Goal: Task Accomplishment & Management: Manage account settings

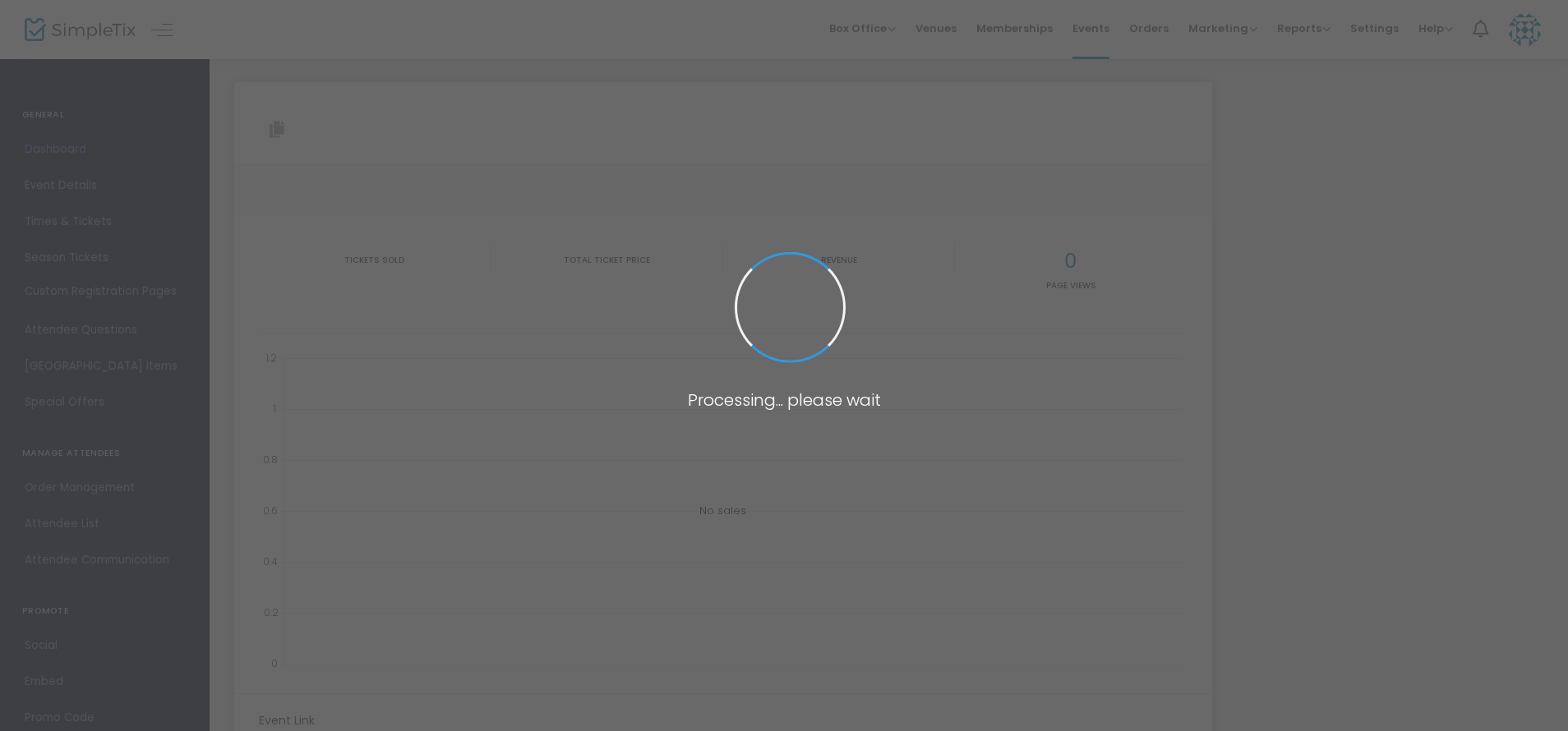
type input "[URL][DOMAIN_NAME]"
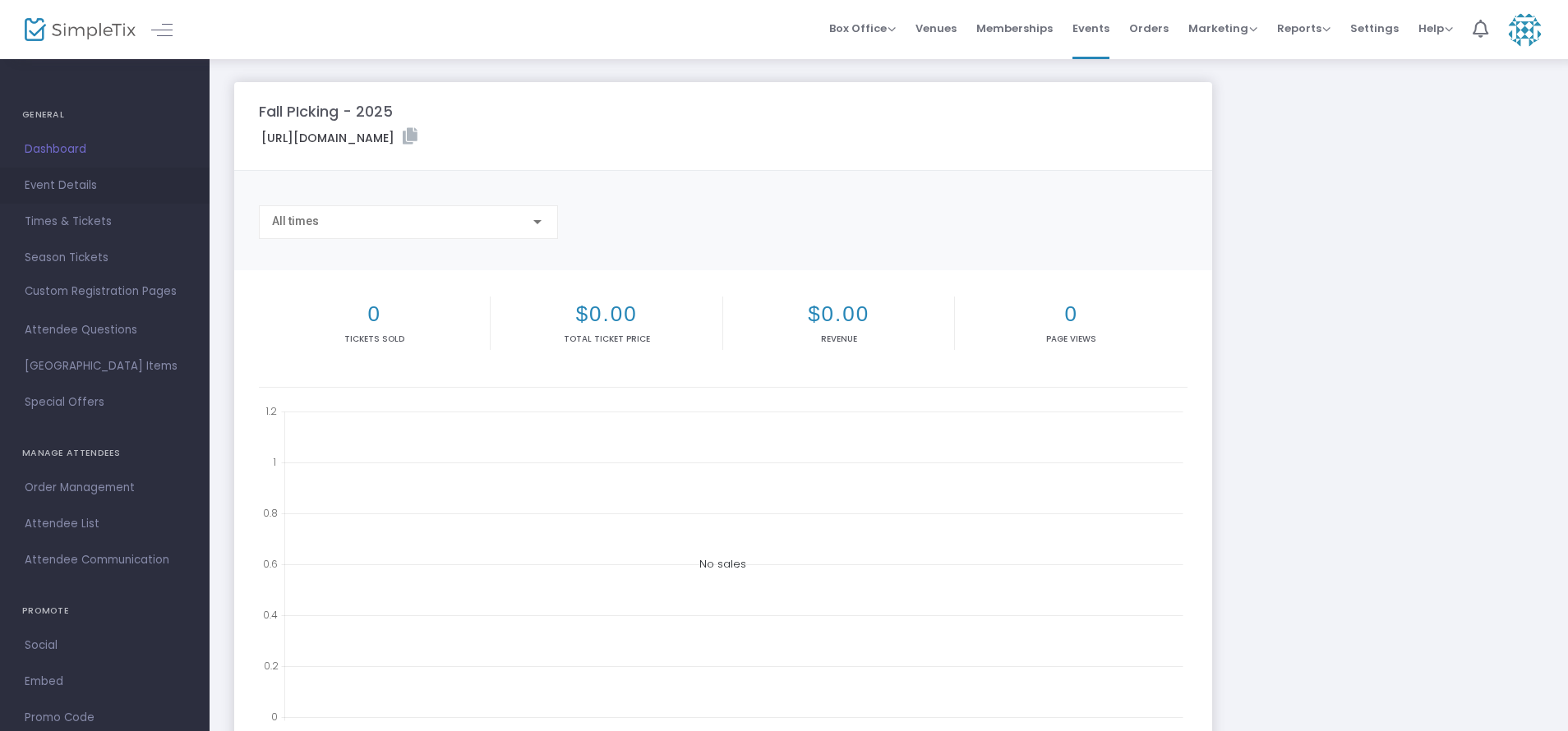
click at [79, 184] on span "Event Details" at bounding box center [104, 185] width 160 height 21
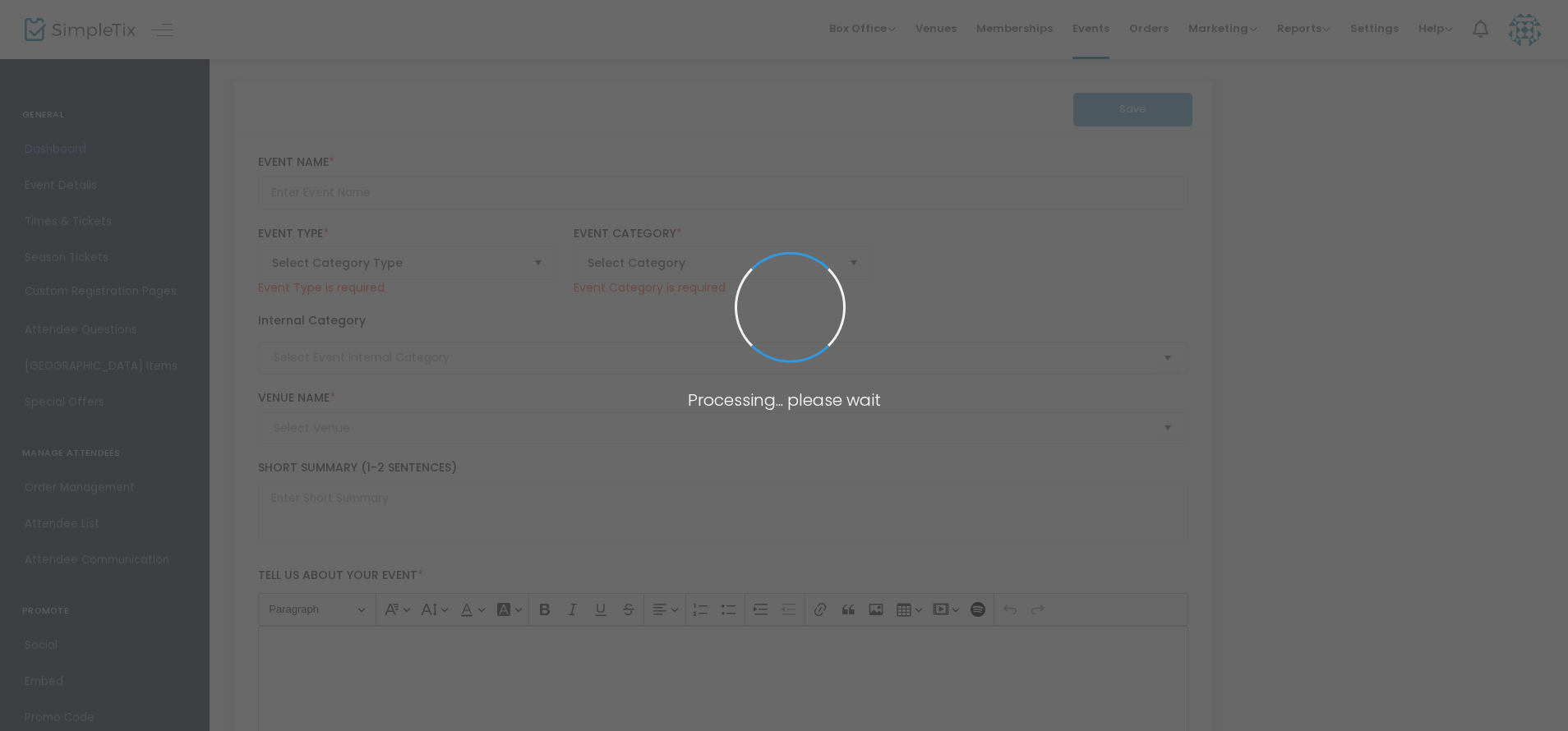
type input "Fall PIcking - 2025"
type textarea "Fall Picking - 2025 Join us for a delightful celebration of autumn at the annua…"
type input "6.625 %"
type input "Buy Tickets"
type input "Johnsons [GEOGRAPHIC_DATA] ([GEOGRAPHIC_DATA])"
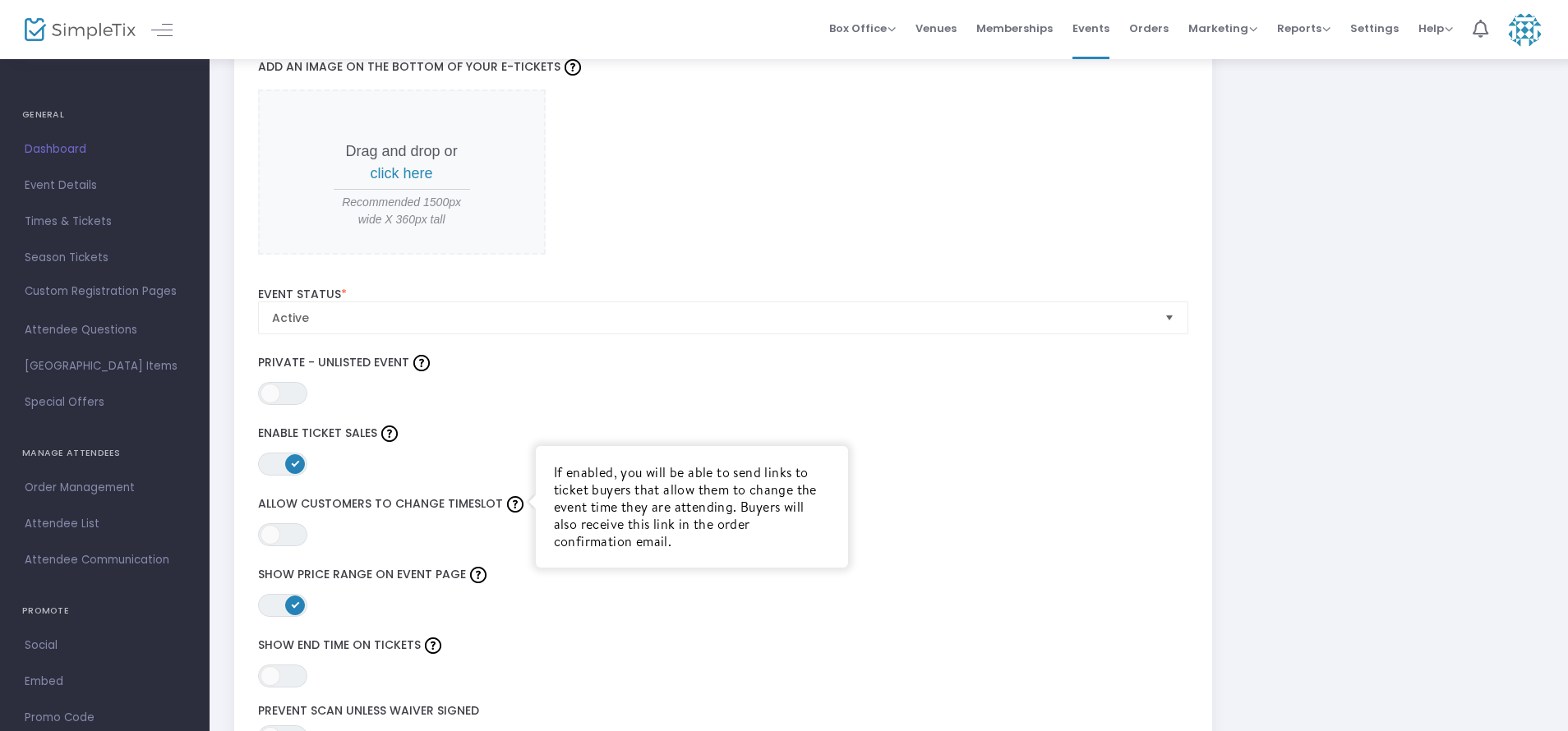
scroll to position [1728, 0]
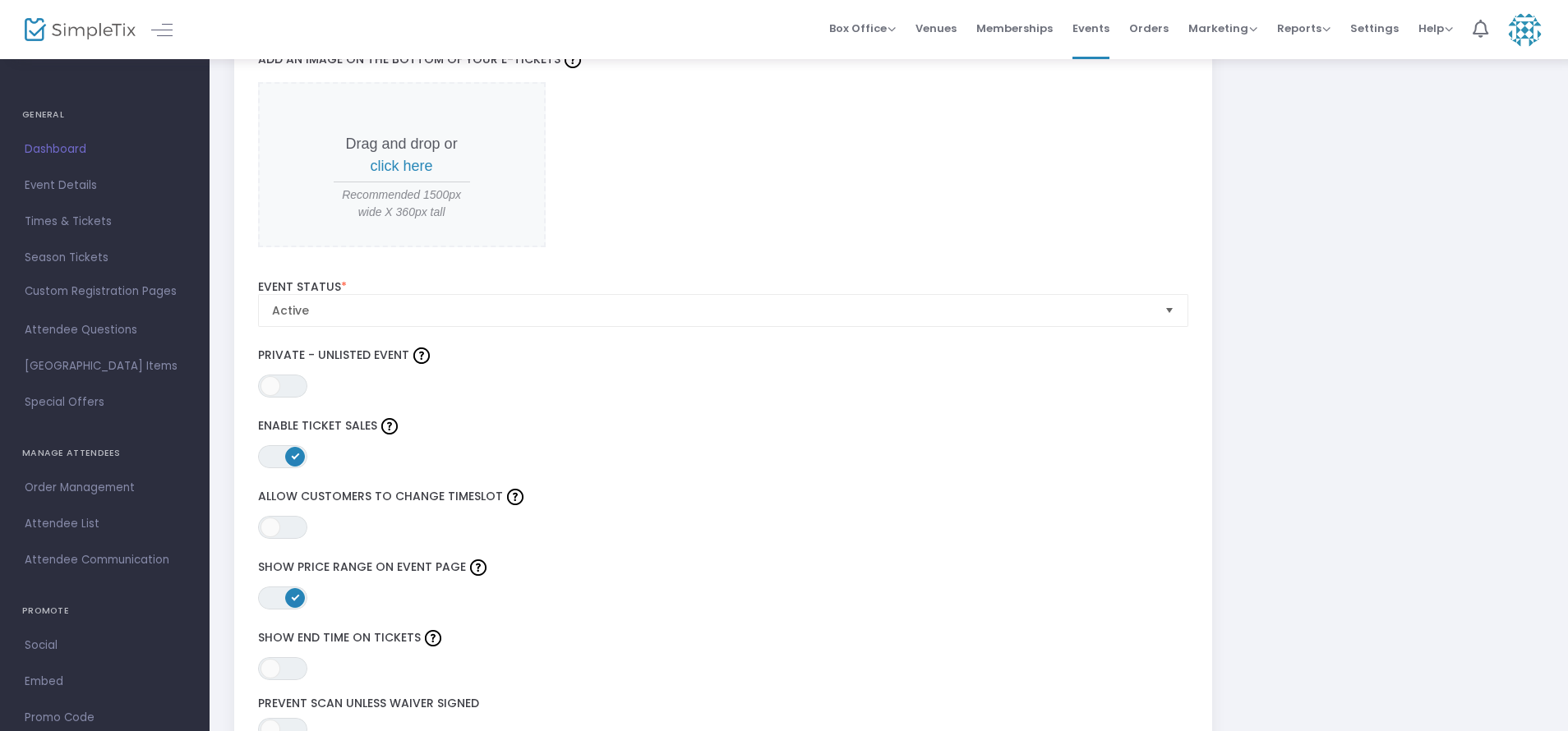
click at [270, 454] on span "ON OFF" at bounding box center [282, 456] width 49 height 23
click at [298, 528] on span "ON OFF" at bounding box center [282, 527] width 49 height 23
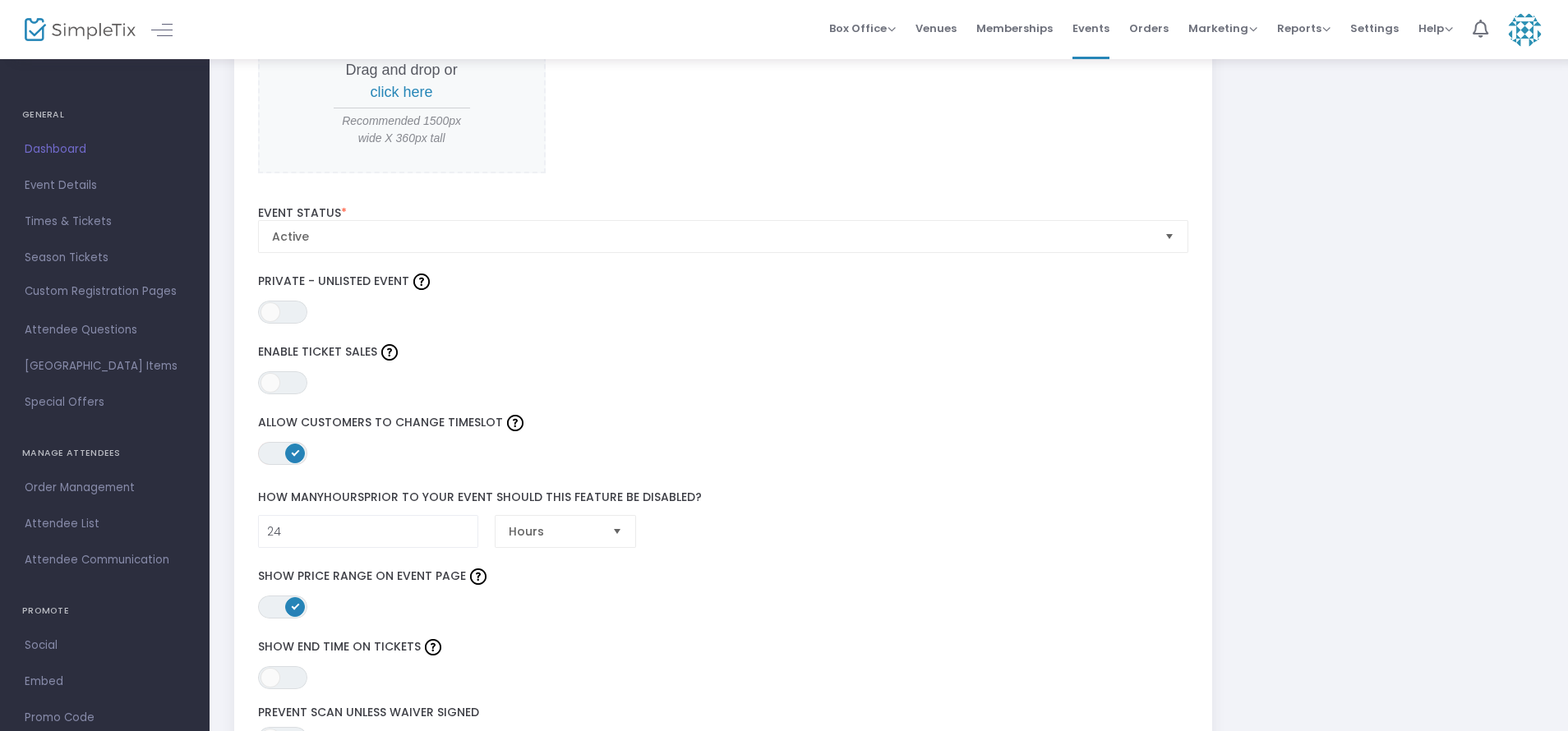
scroll to position [1814, 0]
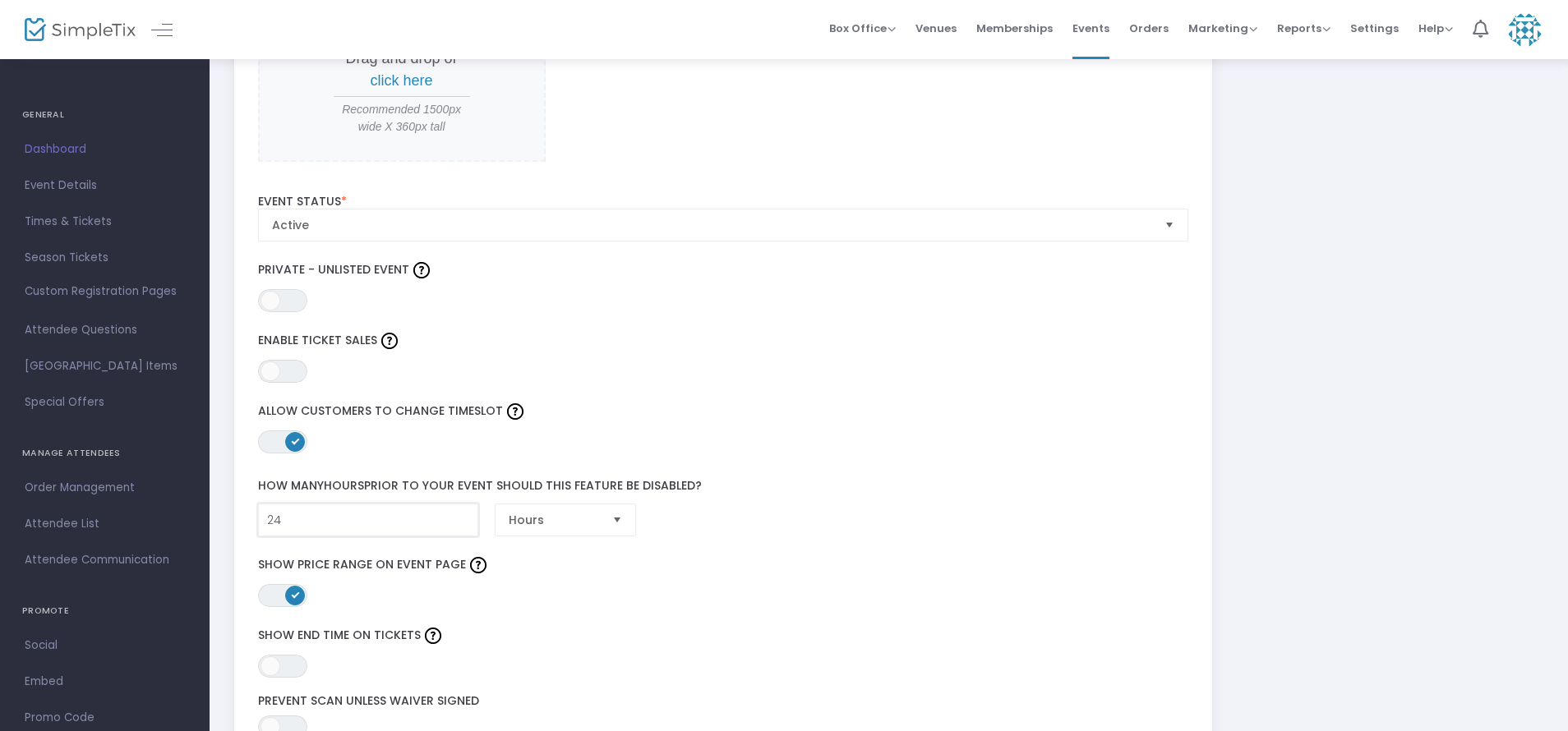
click at [392, 522] on input "24" at bounding box center [368, 520] width 219 height 31
click at [618, 522] on span "Select" at bounding box center [618, 521] width 27 height 27
type input "1"
click at [541, 551] on span "Hours" at bounding box center [525, 554] width 34 height 16
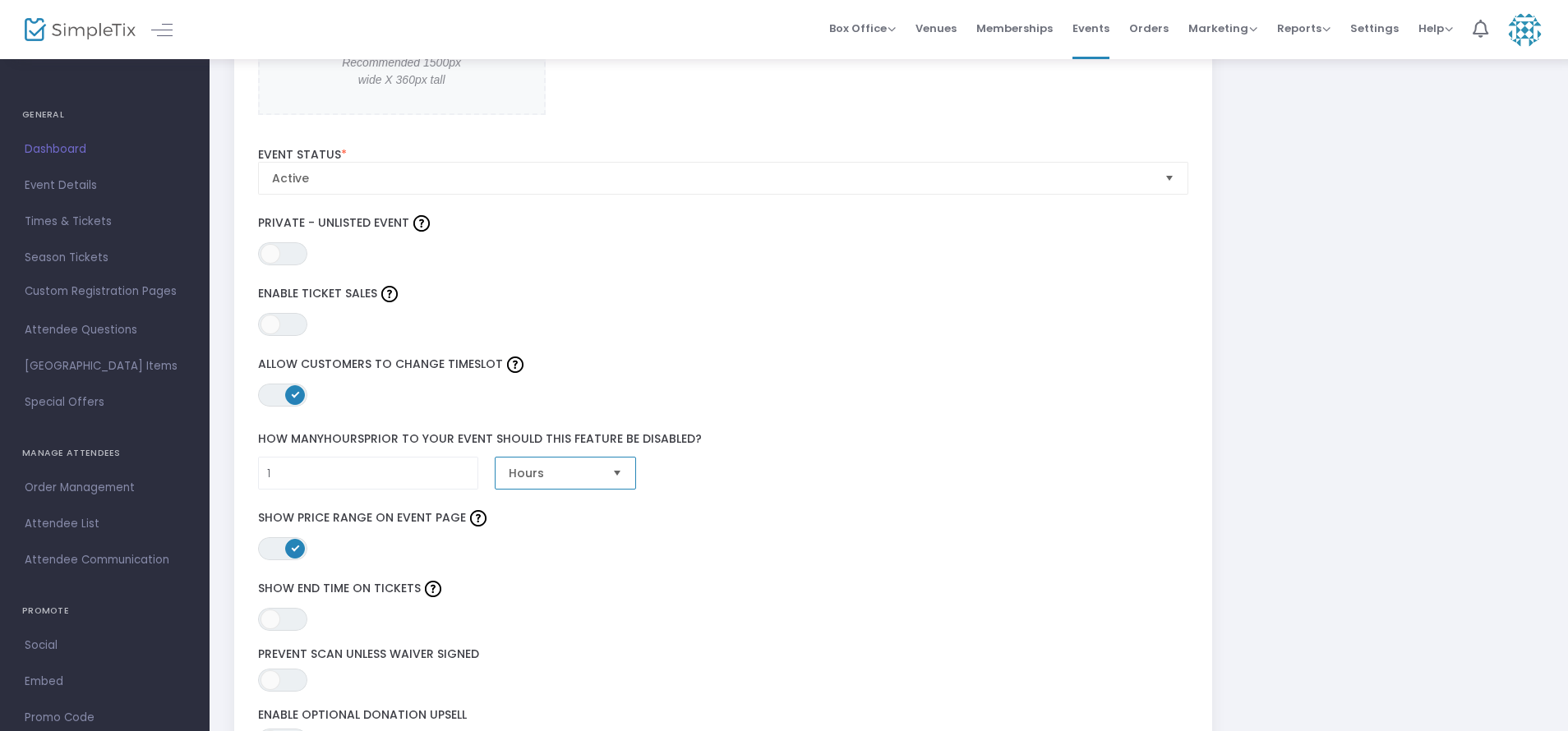
scroll to position [1866, 0]
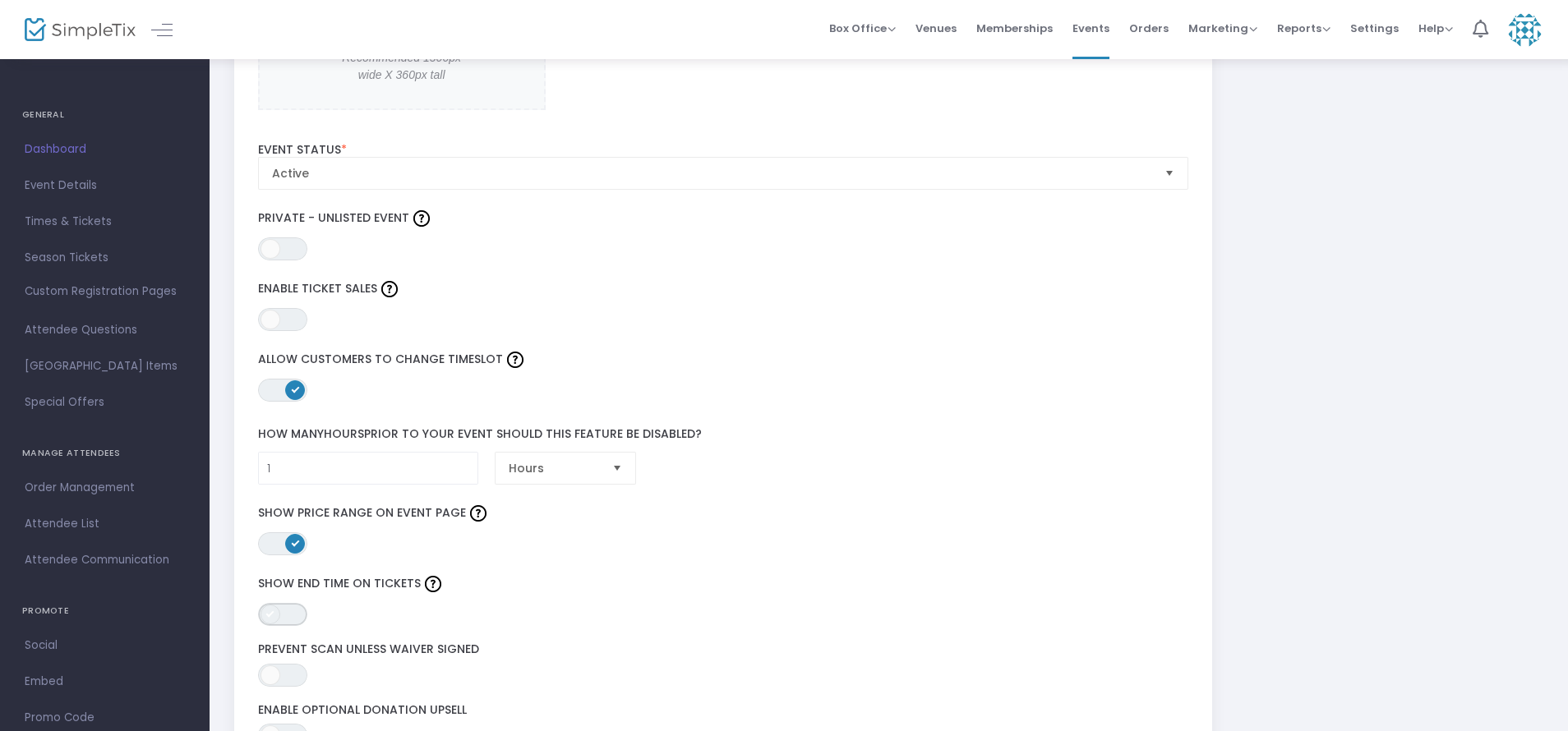
click at [296, 617] on span "ON OFF" at bounding box center [282, 614] width 49 height 23
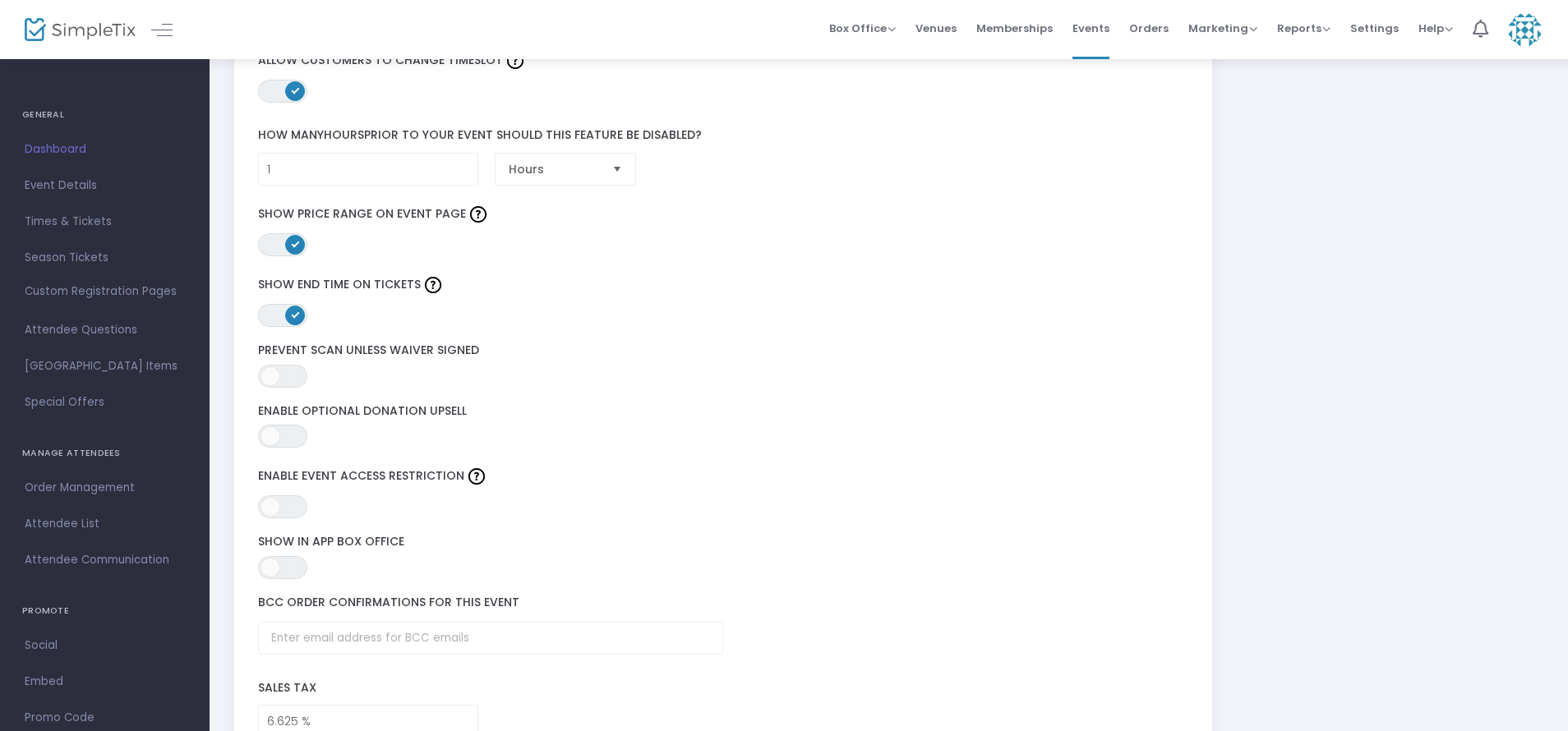
scroll to position [2169, 0]
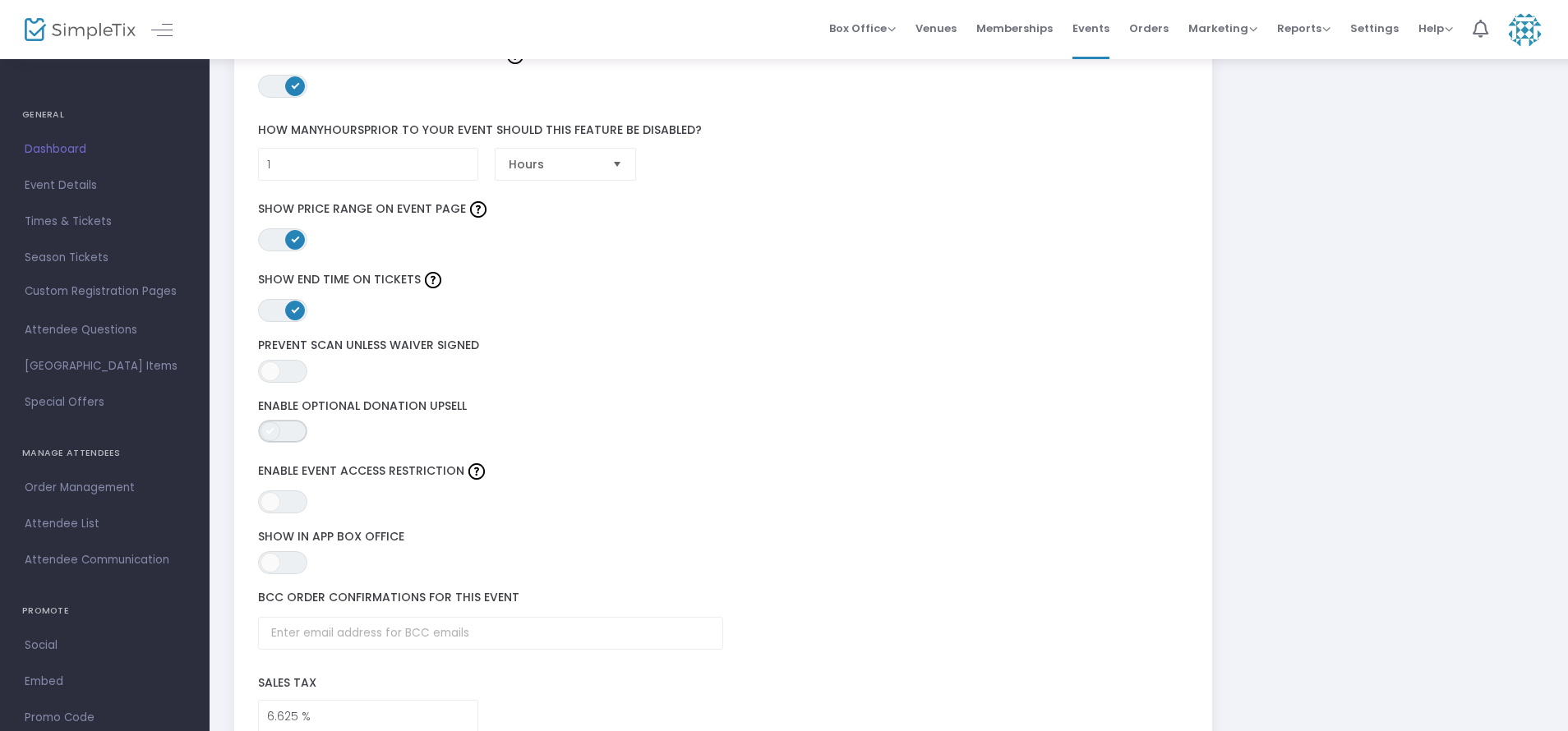
click at [295, 434] on span "ON OFF" at bounding box center [282, 431] width 49 height 23
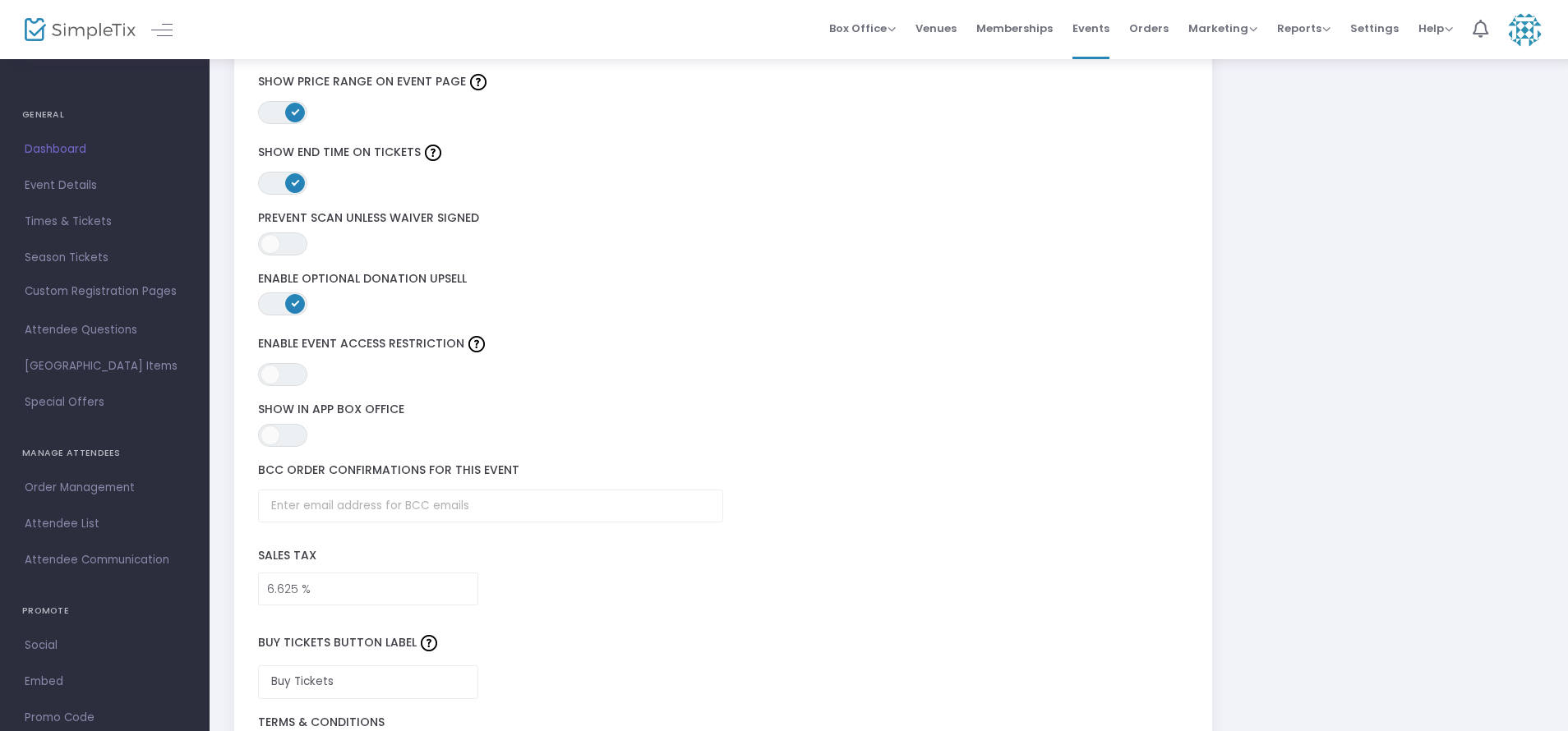
scroll to position [2300, 0]
click at [501, 503] on input "text" at bounding box center [490, 503] width 465 height 34
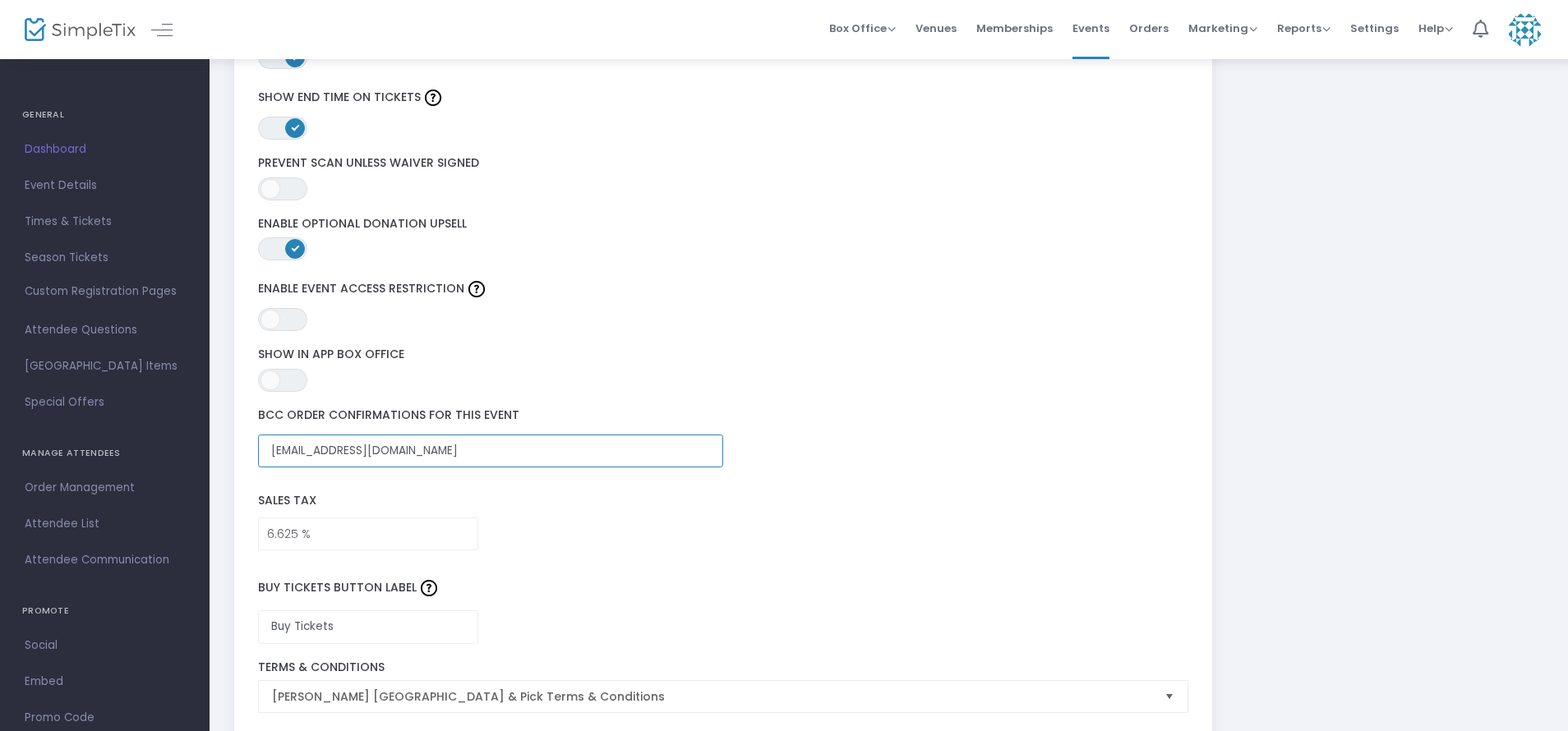
scroll to position [2362, 0]
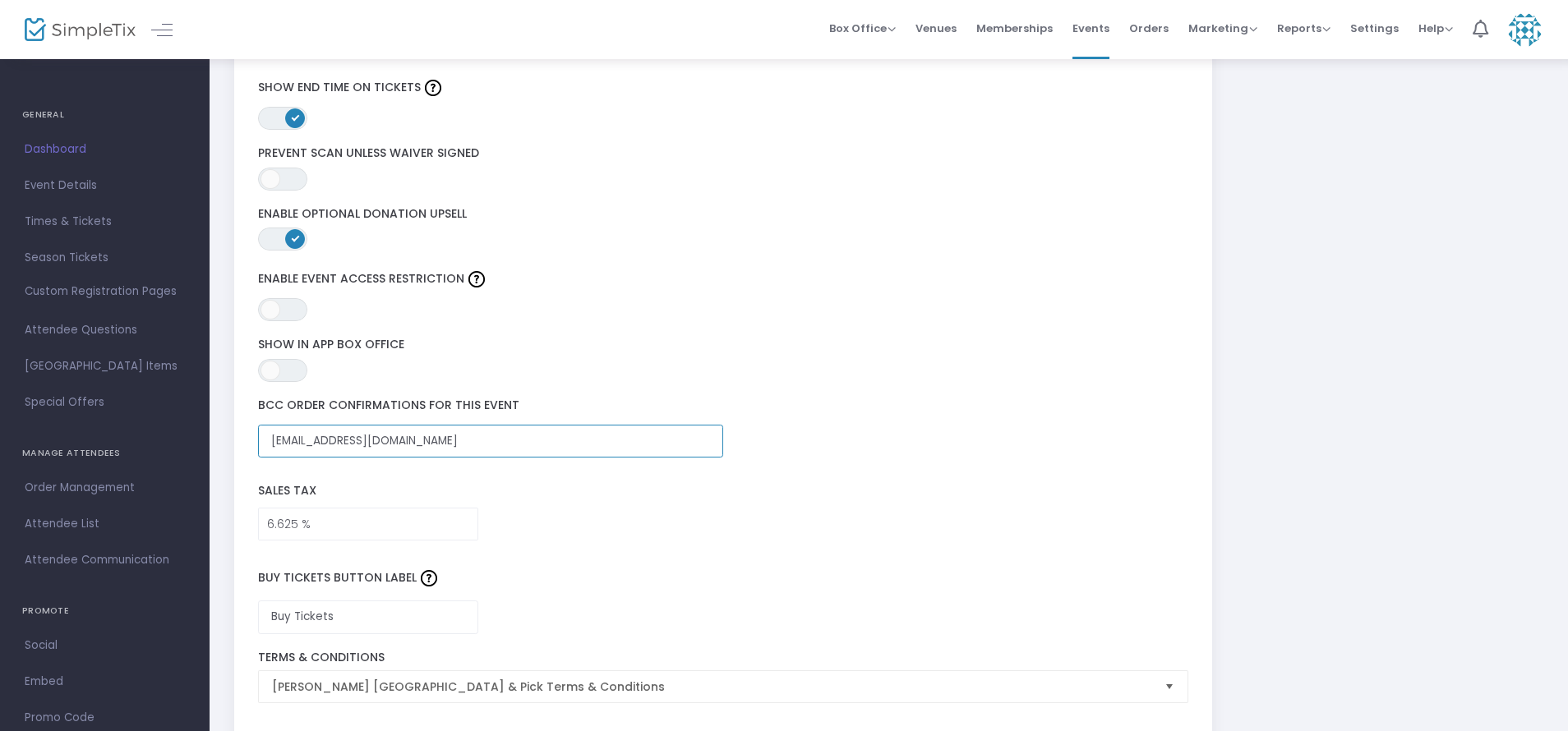
type input "[EMAIL_ADDRESS][DOMAIN_NAME]"
click at [383, 519] on input "6.625" at bounding box center [368, 524] width 219 height 31
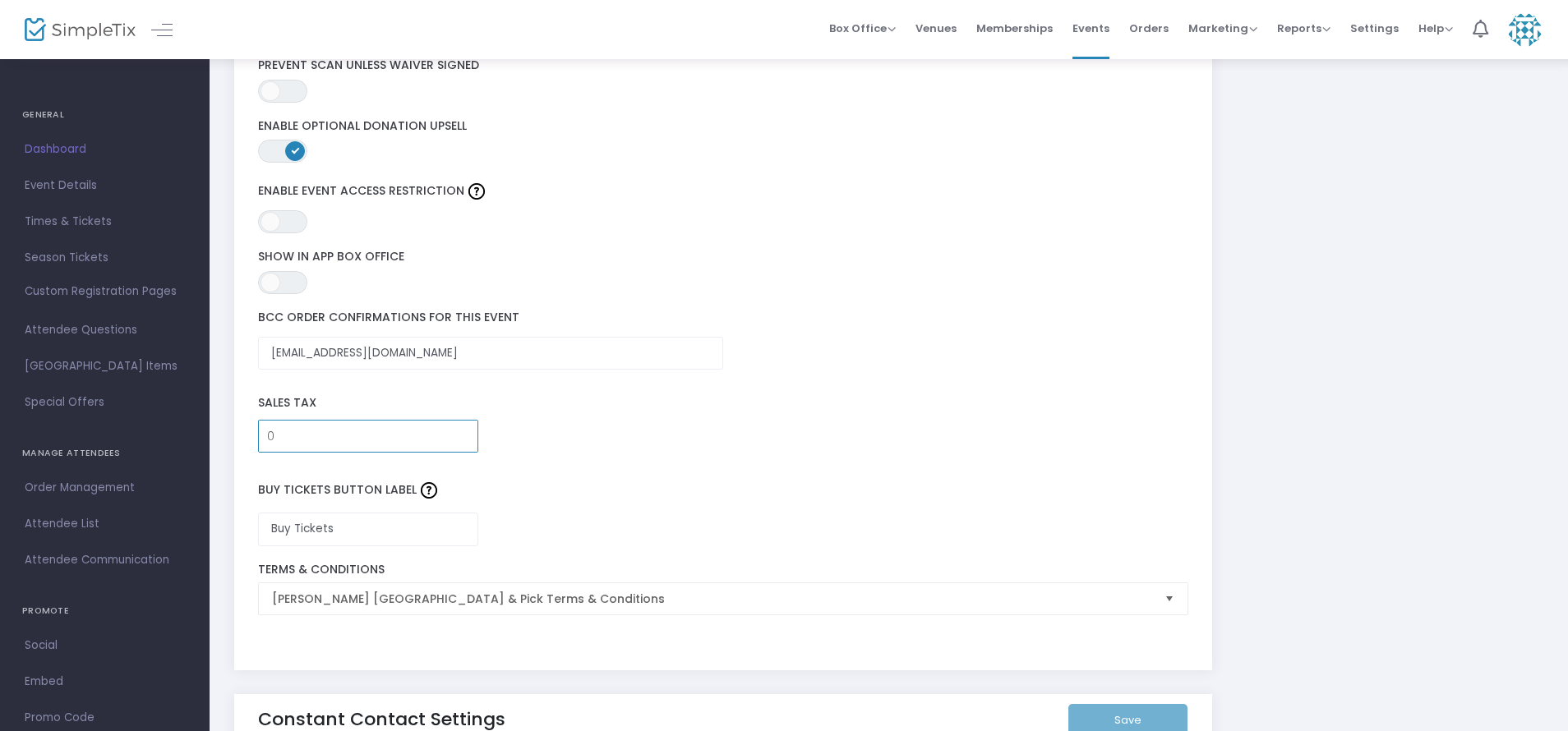
scroll to position [2458, 0]
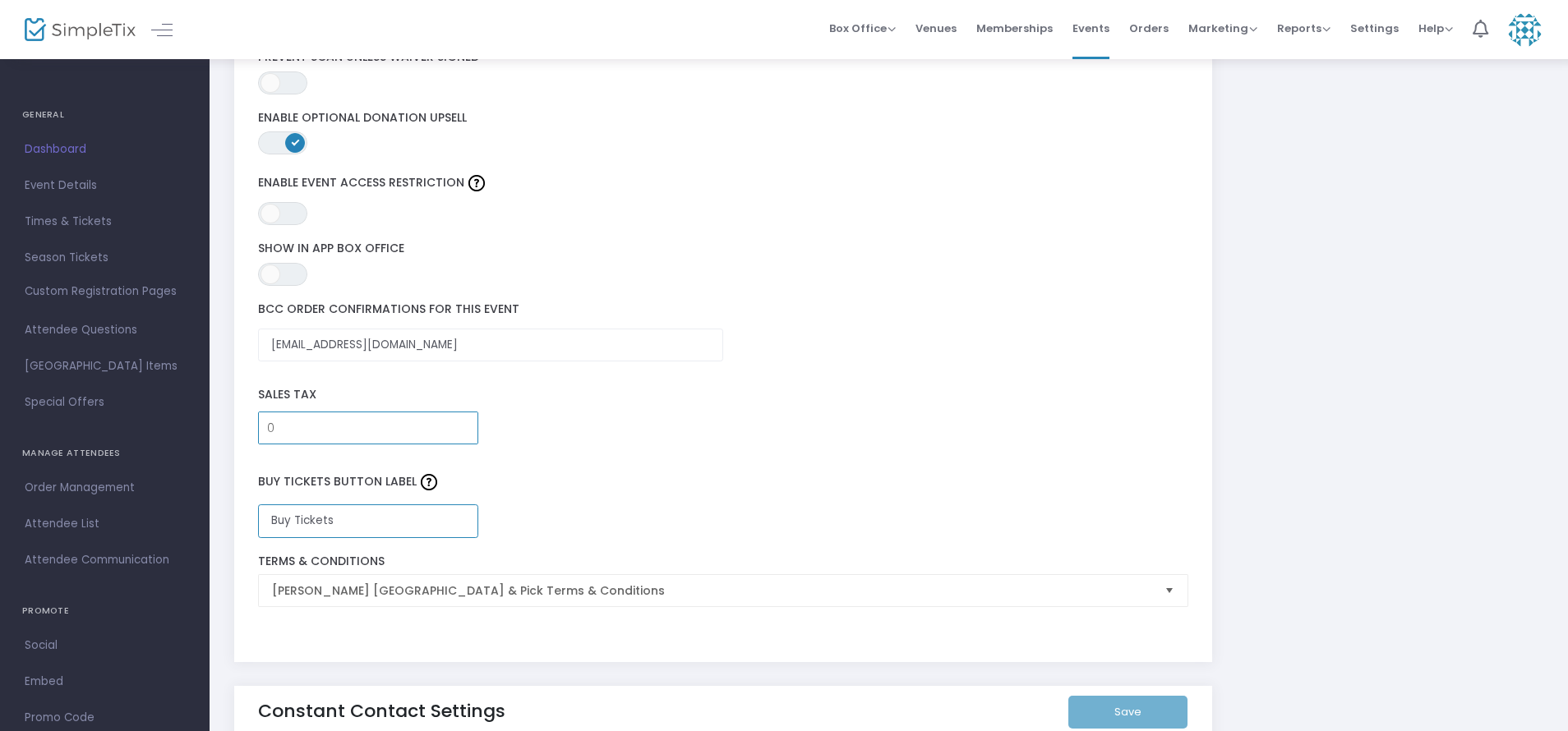
type input "0.000 %"
click at [351, 521] on input "Buy Tickets" at bounding box center [368, 521] width 221 height 34
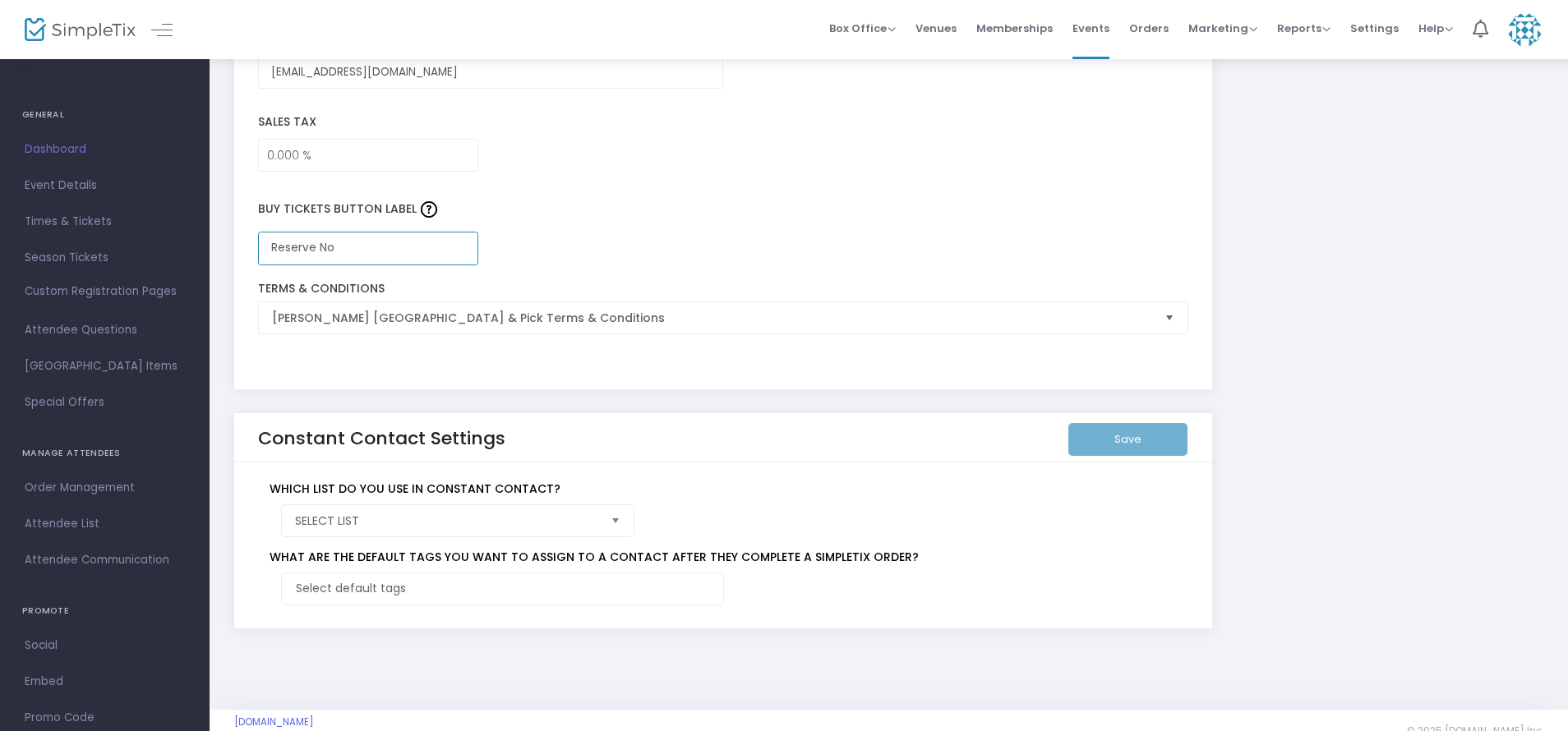
scroll to position [2736, 0]
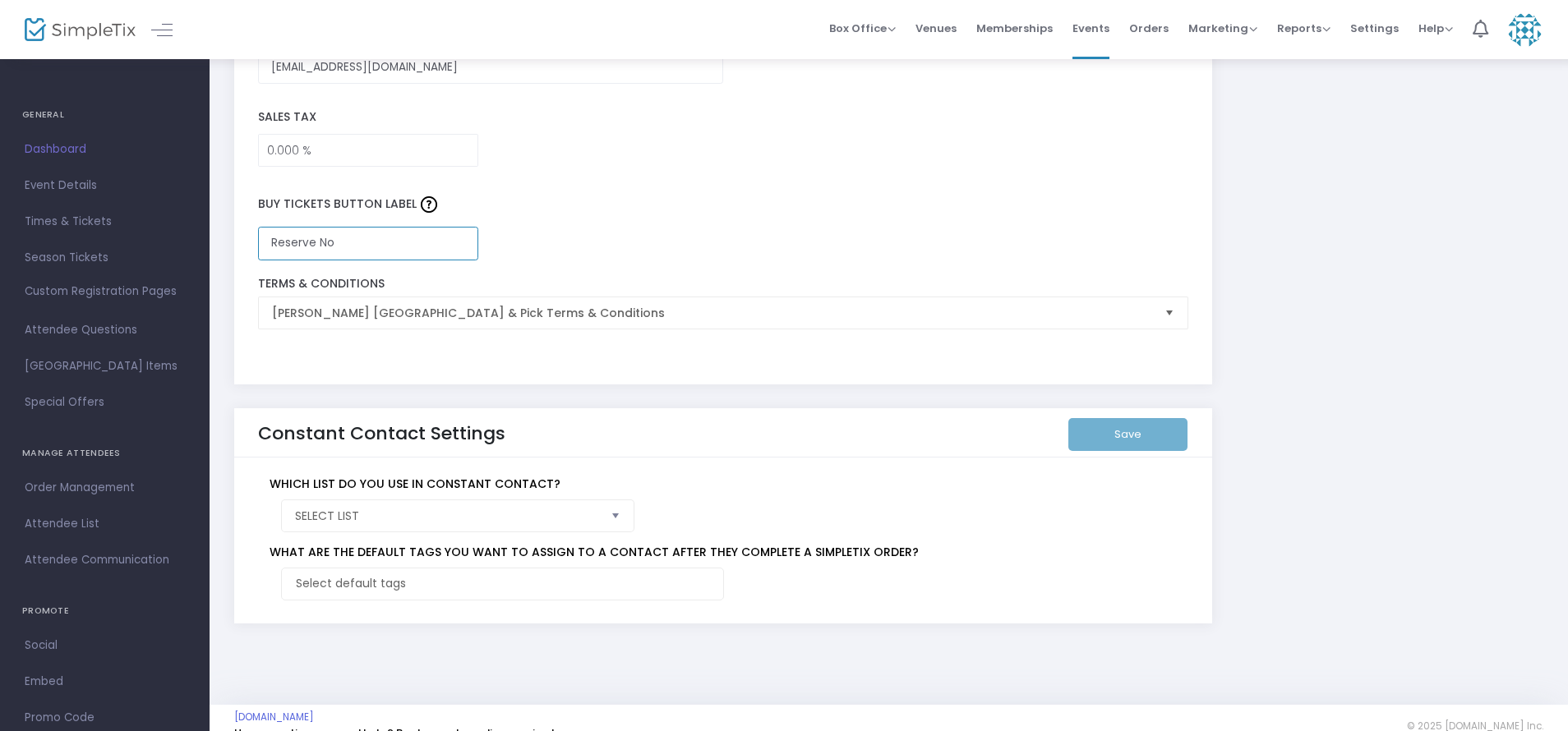
type input "Reserve No"
click at [420, 518] on span "Select List" at bounding box center [447, 516] width 303 height 16
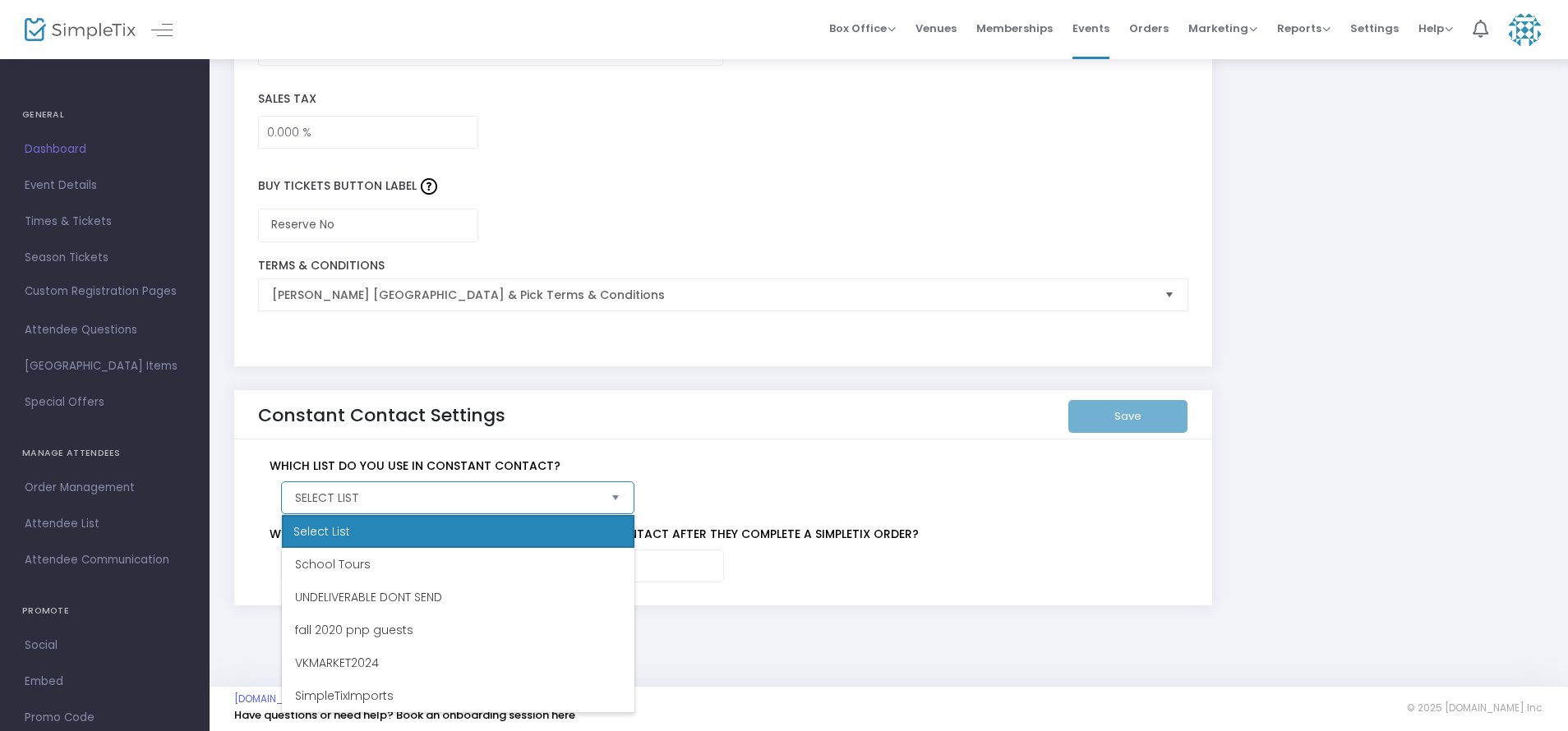
scroll to position [2759, 0]
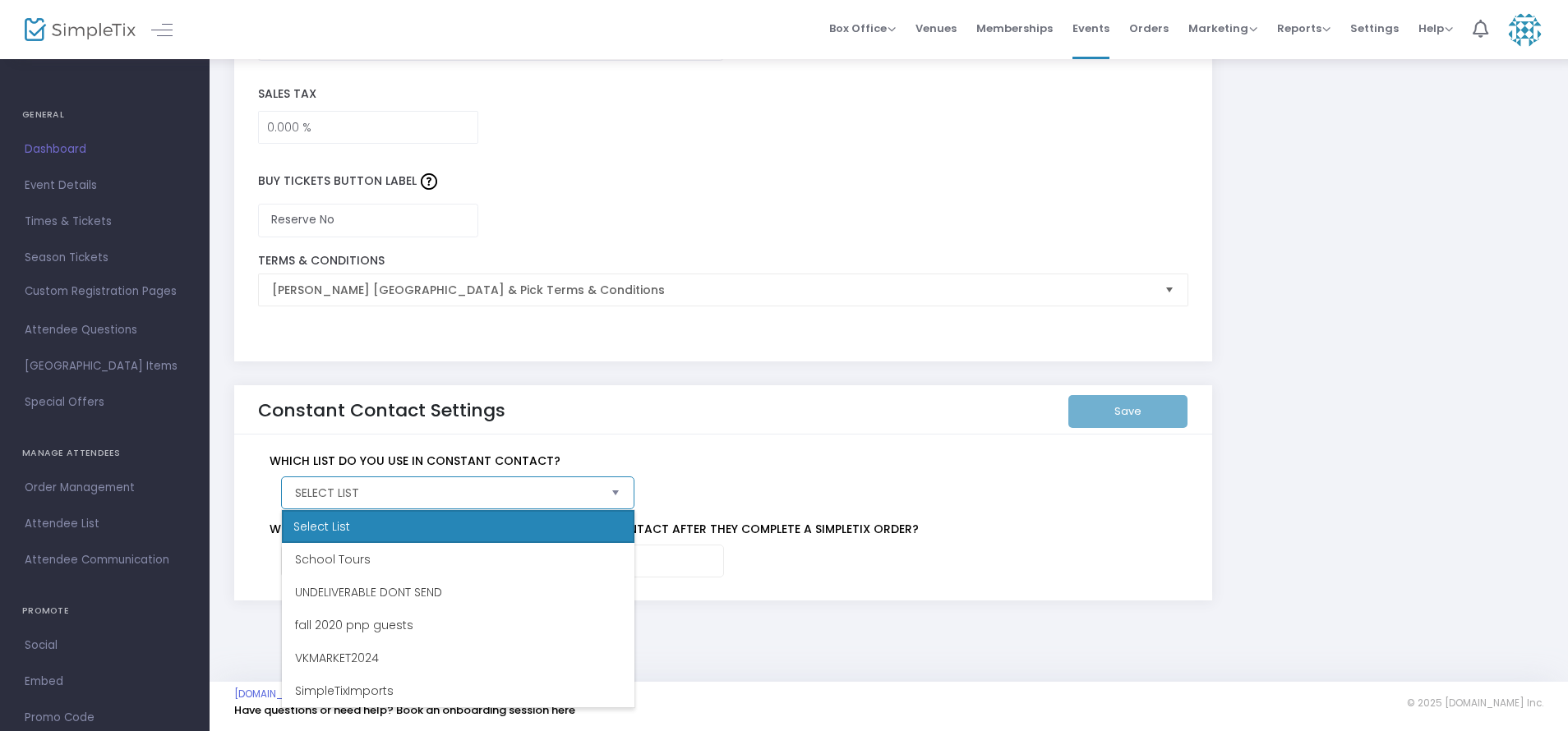
click at [419, 495] on span "Select List" at bounding box center [447, 493] width 303 height 16
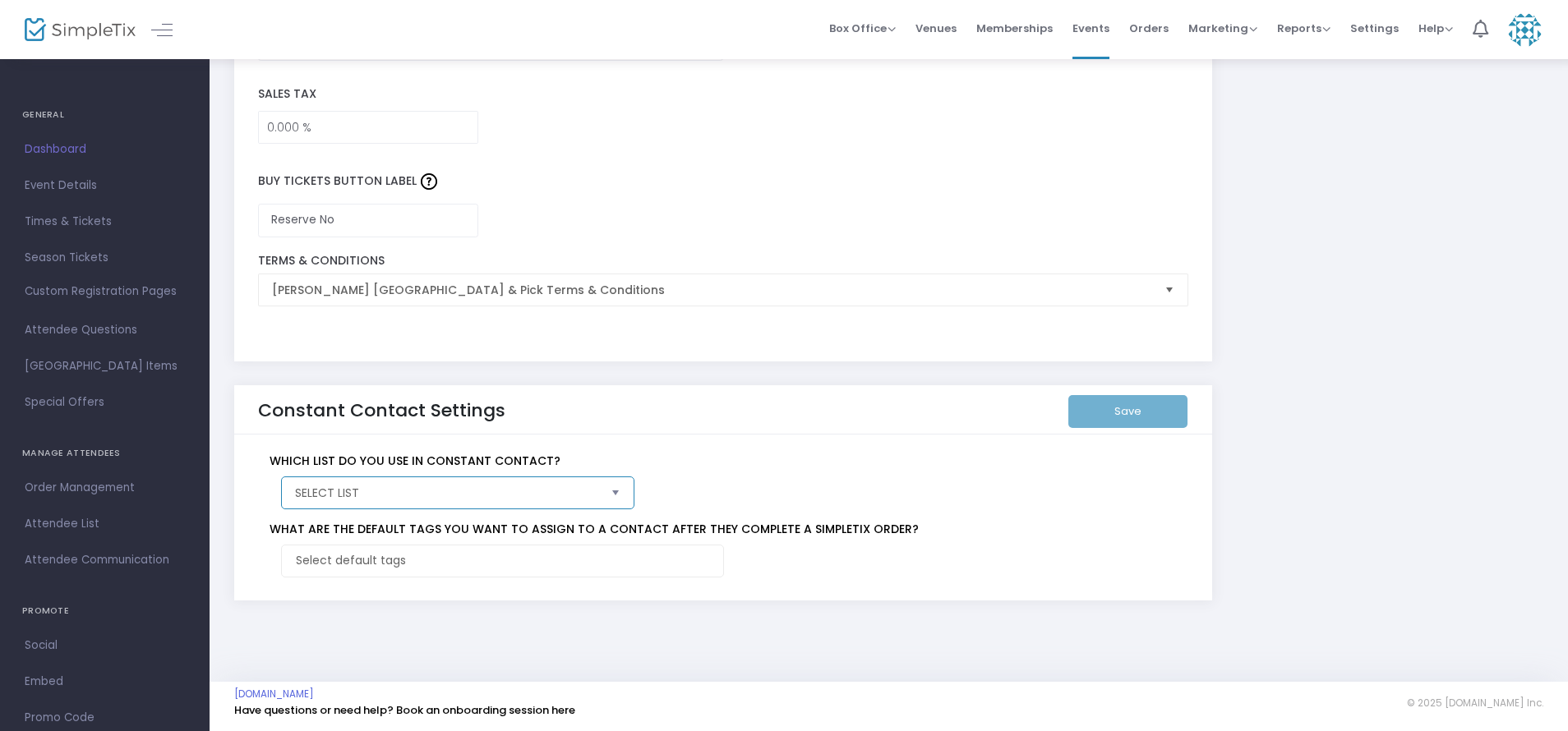
click at [615, 488] on span "Select" at bounding box center [616, 493] width 27 height 27
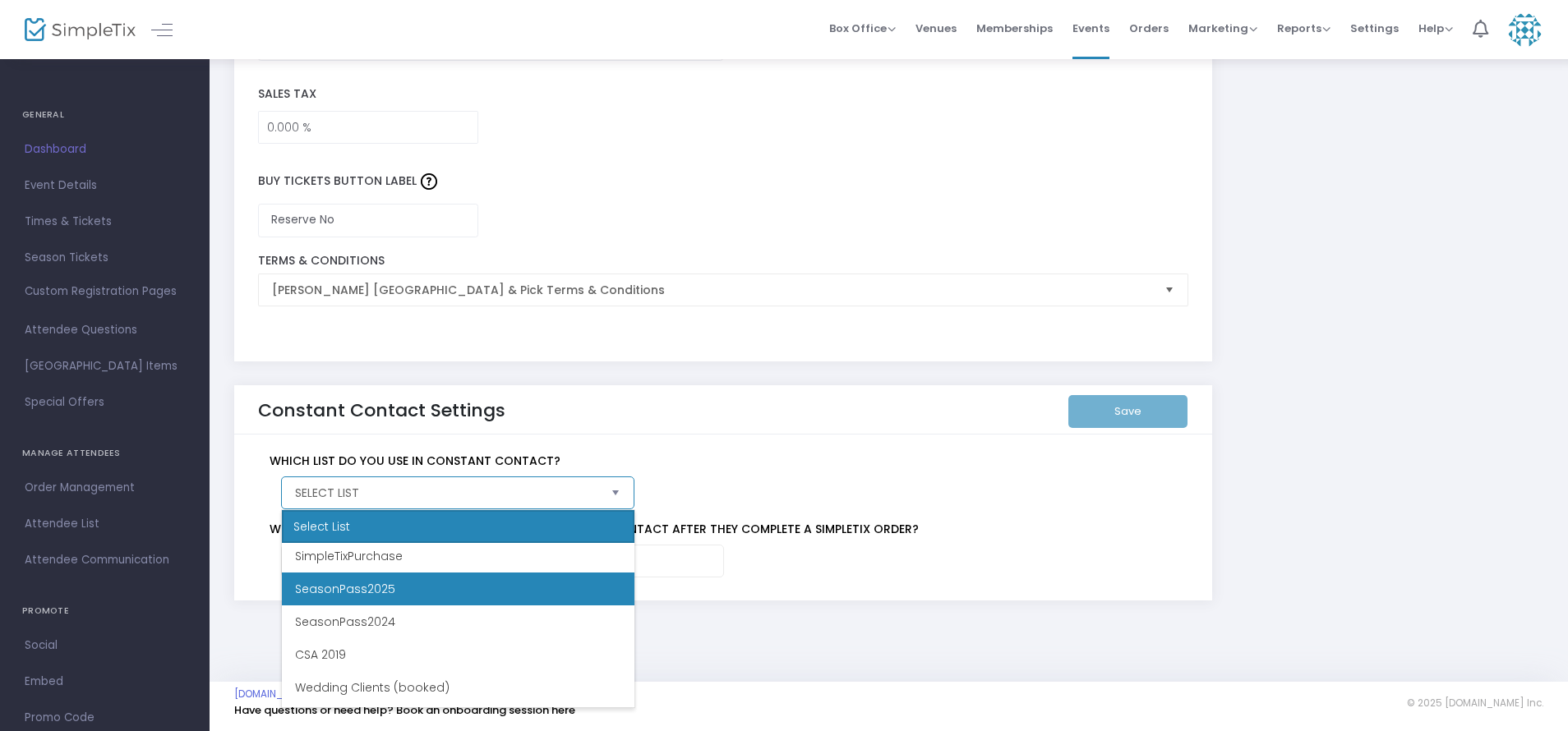
scroll to position [559, 0]
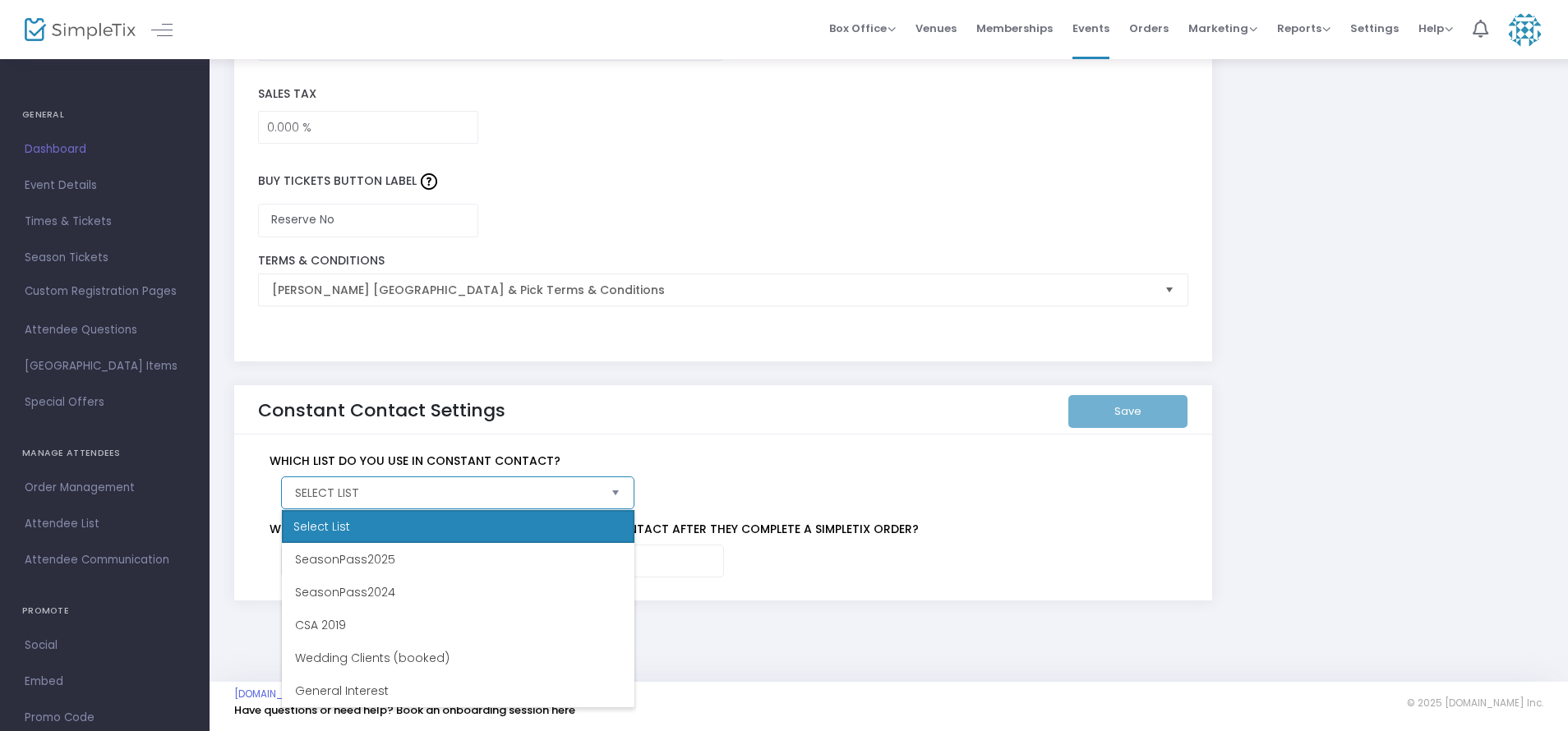
click at [406, 488] on span "Select List" at bounding box center [447, 493] width 303 height 16
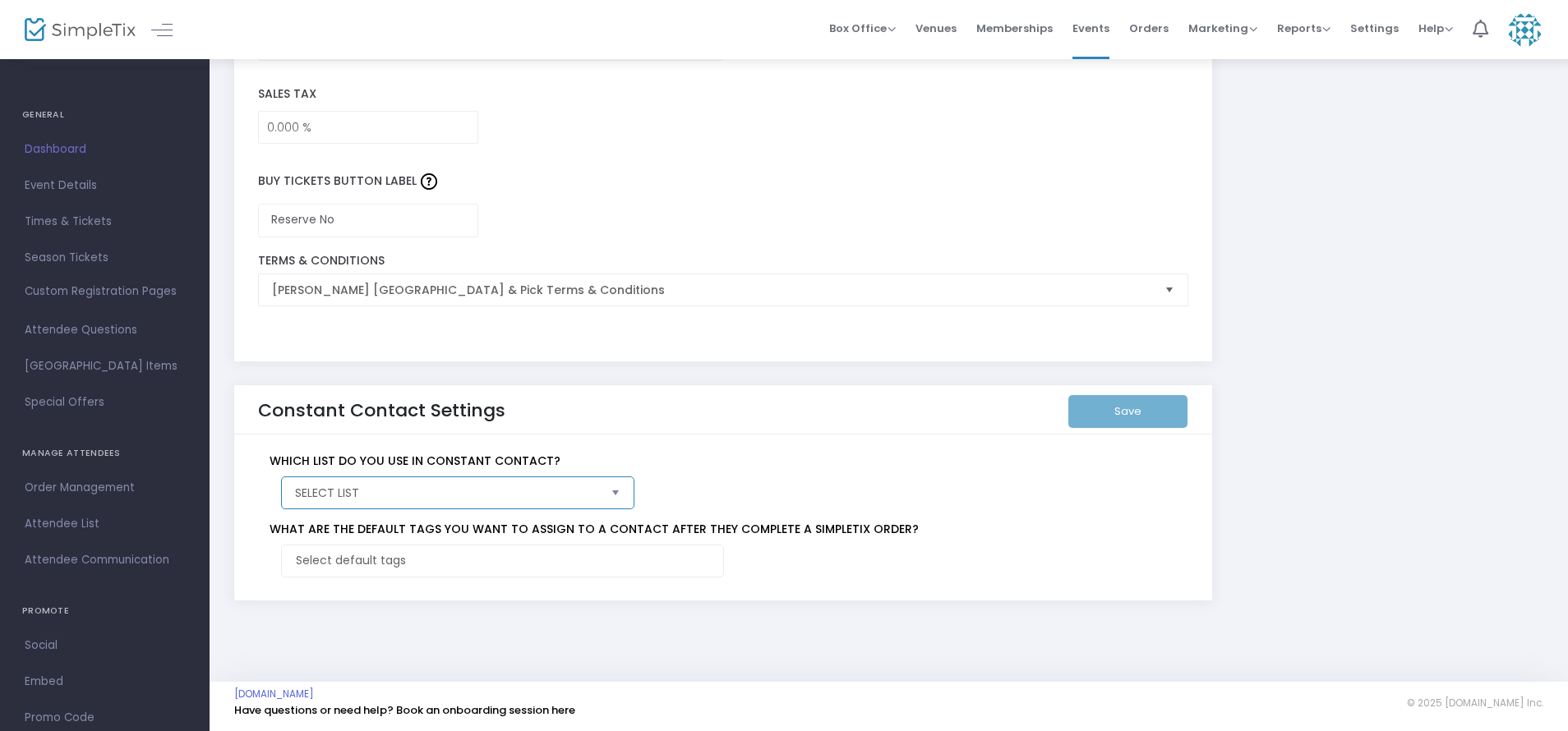
click at [406, 488] on span "Select List" at bounding box center [447, 493] width 303 height 16
